Goal: Entertainment & Leisure: Consume media (video, audio)

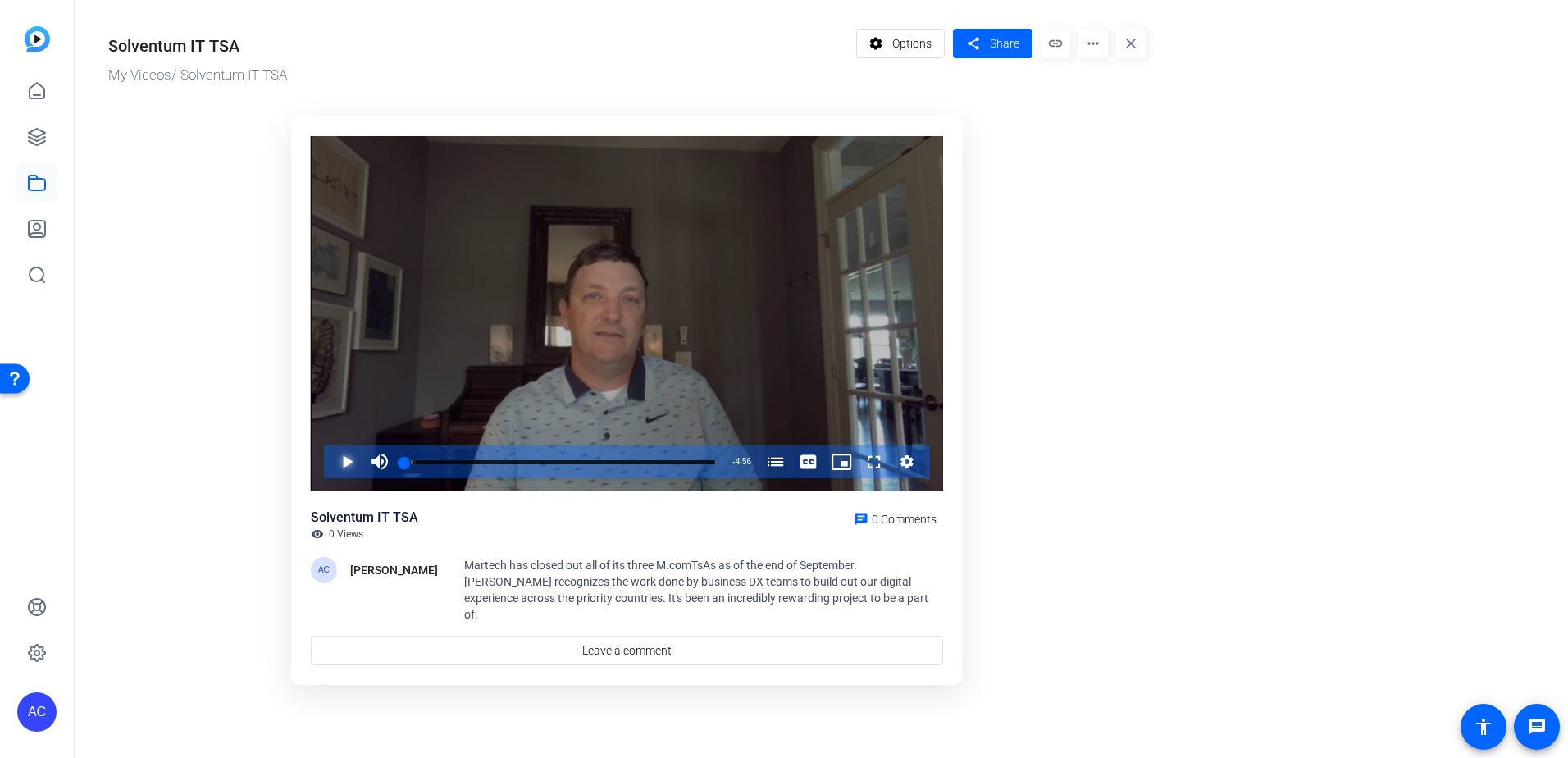
click at [330, 465] on span "Video Player" at bounding box center [330, 462] width 0 height 33
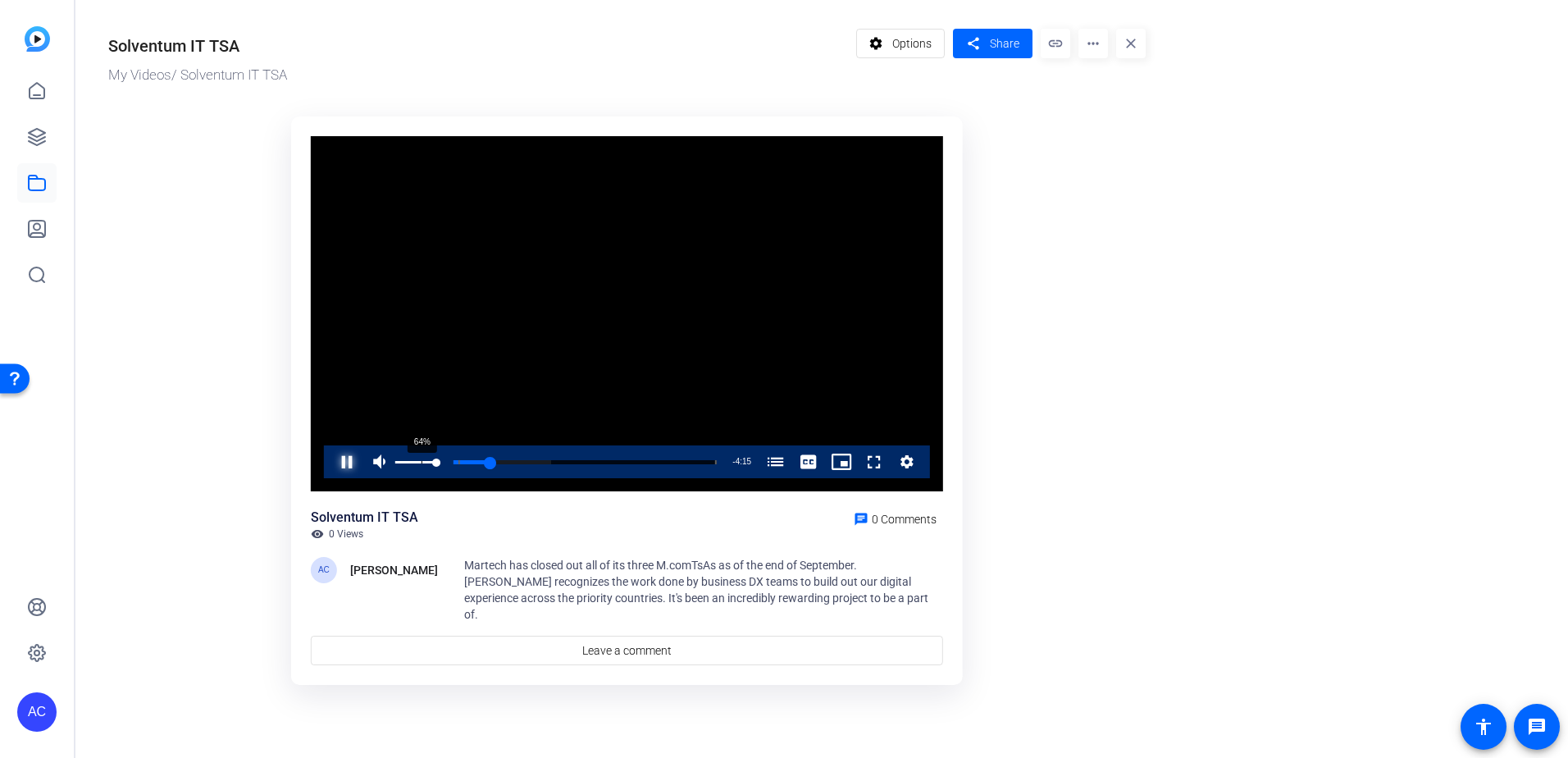
click at [421, 462] on div "64%" at bounding box center [416, 462] width 41 height 3
click at [436, 461] on div "98%" at bounding box center [416, 462] width 41 height 3
click at [449, 462] on div "0:43" at bounding box center [427, 462] width 45 height 5
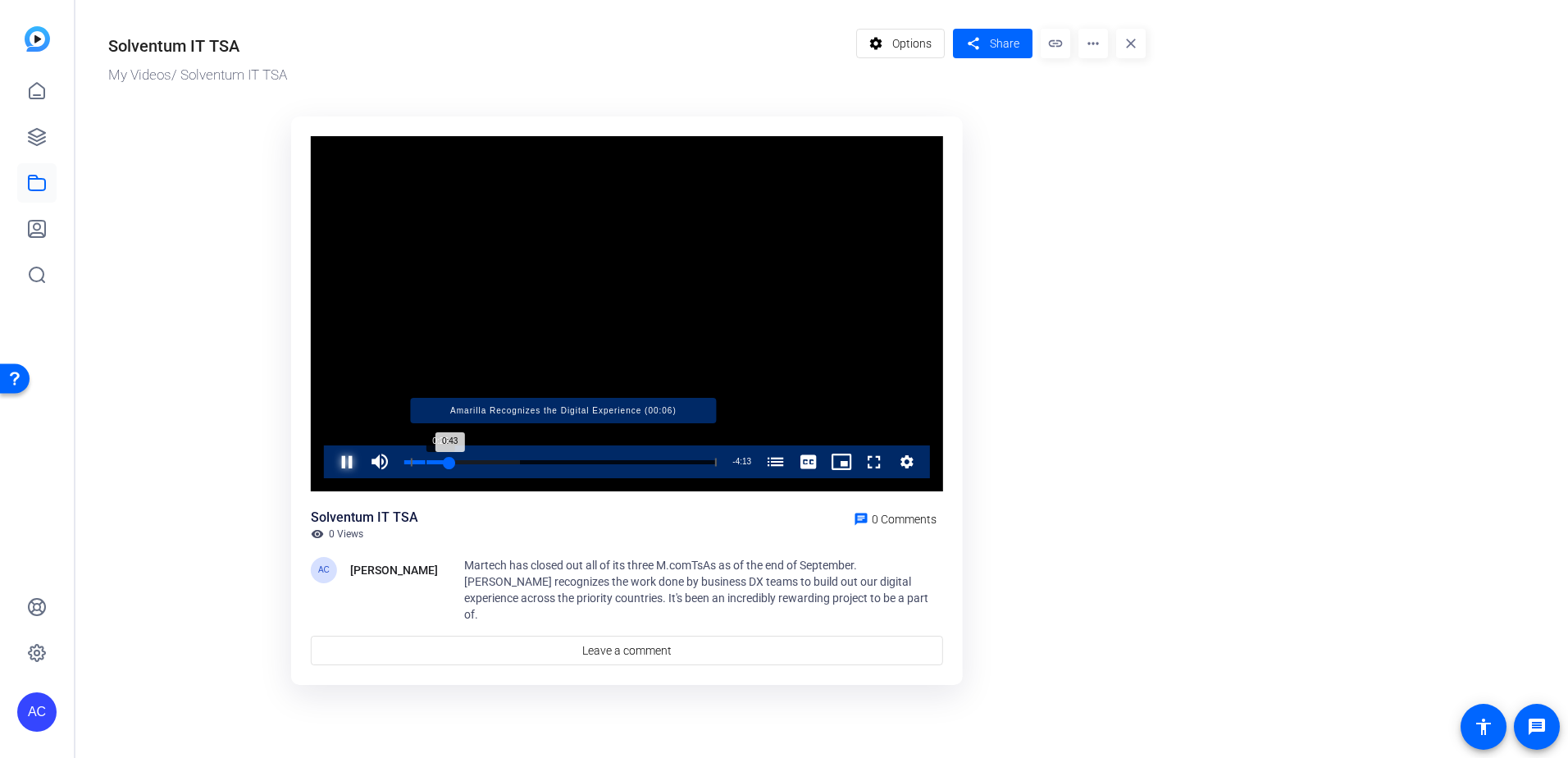
click at [426, 462] on div "Loaded : 37.15% 0:20 0:43 Amarilla Recognizes the Digital Experience (00:06)" at bounding box center [561, 462] width 312 height 5
click at [413, 463] on div "Loaded : 37.15% 0:08 0:22 Amarilla Recognizes the Digital Experience (00:06)" at bounding box center [561, 462] width 312 height 5
click at [330, 458] on span "Video Player" at bounding box center [330, 462] width 0 height 33
